Goal: Task Accomplishment & Management: Manage account settings

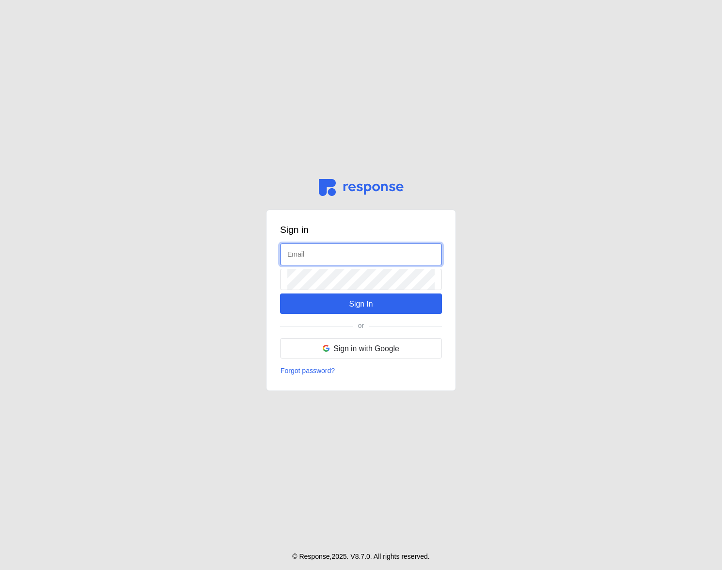
click at [319, 252] on input "text" at bounding box center [360, 254] width 147 height 21
type input "admin@tryrespo"
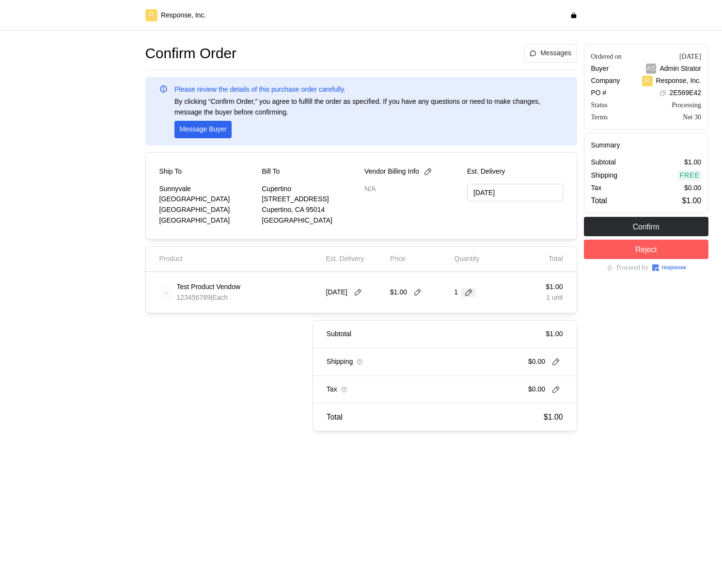
click at [468, 295] on icon at bounding box center [468, 292] width 9 height 9
click at [468, 295] on input "1" at bounding box center [483, 292] width 46 height 17
click at [681, 330] on div "Ordered on Sep 8, 2025 Buyer AS Admin Strator Company R Response, Inc. PO # 2E5…" at bounding box center [647, 238] width 132 height 394
click at [180, 320] on p "Add Products" at bounding box center [177, 319] width 41 height 11
click at [179, 323] on p "Add Products" at bounding box center [184, 325] width 41 height 11
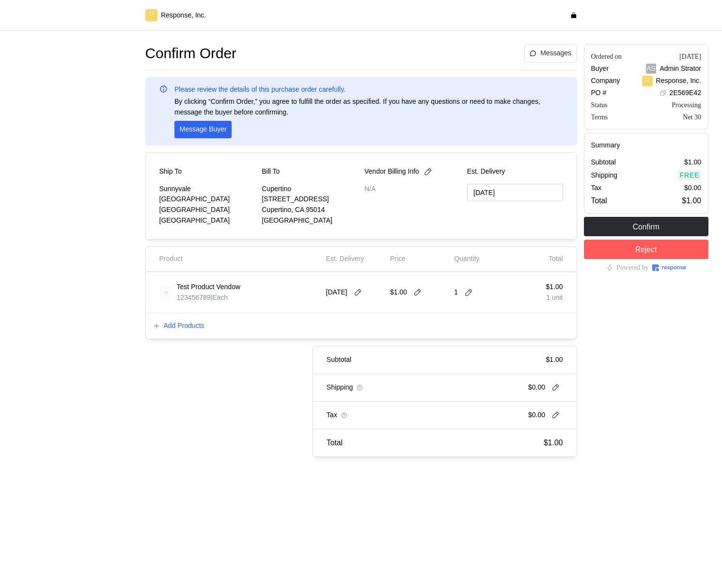
drag, startPoint x: 244, startPoint y: 374, endPoint x: 208, endPoint y: 334, distance: 53.9
click at [244, 374] on div "Subtotal $1.00 Shipping $0.00 Tax $0.00 Total $1.00" at bounding box center [354, 401] width 445 height 111
click at [201, 328] on p "Add Products" at bounding box center [184, 325] width 41 height 11
